Goal: Task Accomplishment & Management: Manage account settings

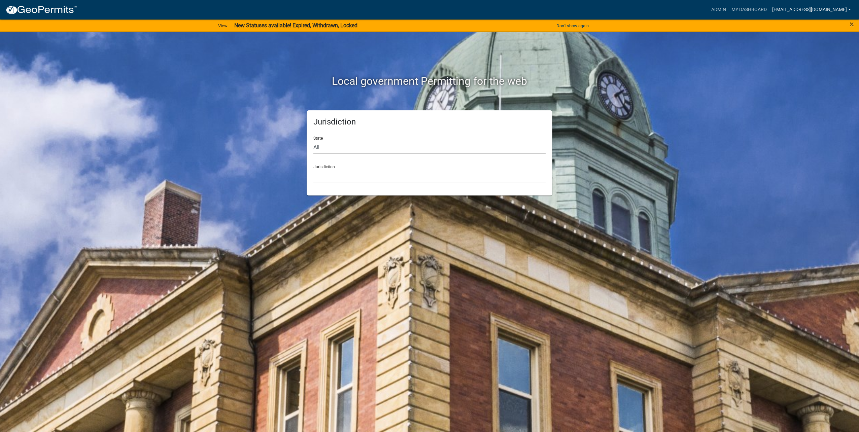
click at [835, 13] on link "[EMAIL_ADDRESS][DOMAIN_NAME]" at bounding box center [811, 9] width 84 height 13
drag, startPoint x: 809, startPoint y: 65, endPoint x: 657, endPoint y: 115, distance: 159.8
click at [809, 65] on link "Logout" at bounding box center [827, 66] width 54 height 16
click at [825, 7] on link "Login" at bounding box center [822, 9] width 20 height 13
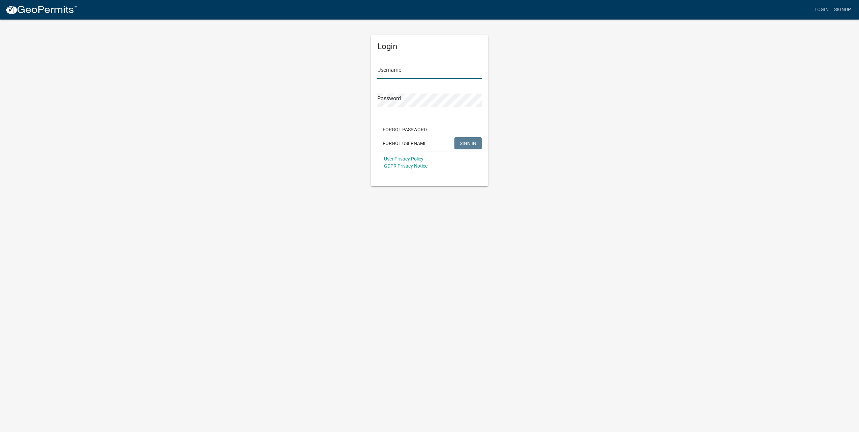
type input "[EMAIL_ADDRESS][DOMAIN_NAME]"
click at [377, 79] on div at bounding box center [377, 79] width 0 height 0
click at [473, 144] on span "SIGN IN" at bounding box center [468, 142] width 16 height 5
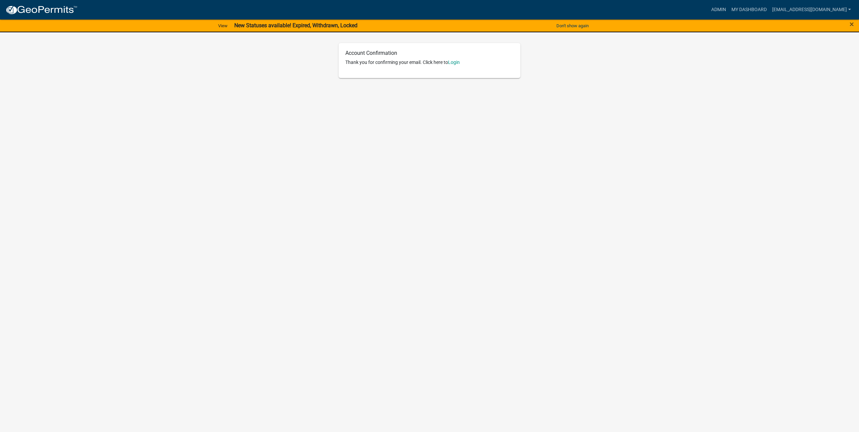
click at [457, 58] on div "Account Confirmation Thank you for confirming your email. Click here to Login" at bounding box center [430, 60] width 182 height 35
click at [457, 60] on link "Login" at bounding box center [454, 62] width 12 height 5
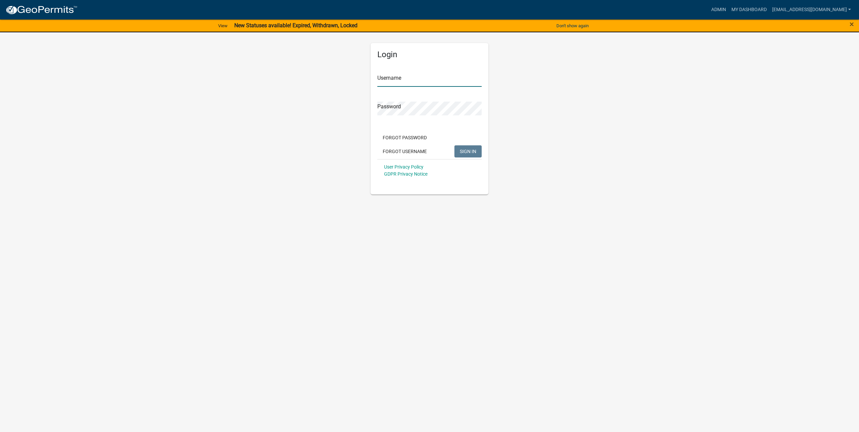
type input "mmarr@cityofluverne.org"
